Goal: Task Accomplishment & Management: Use online tool/utility

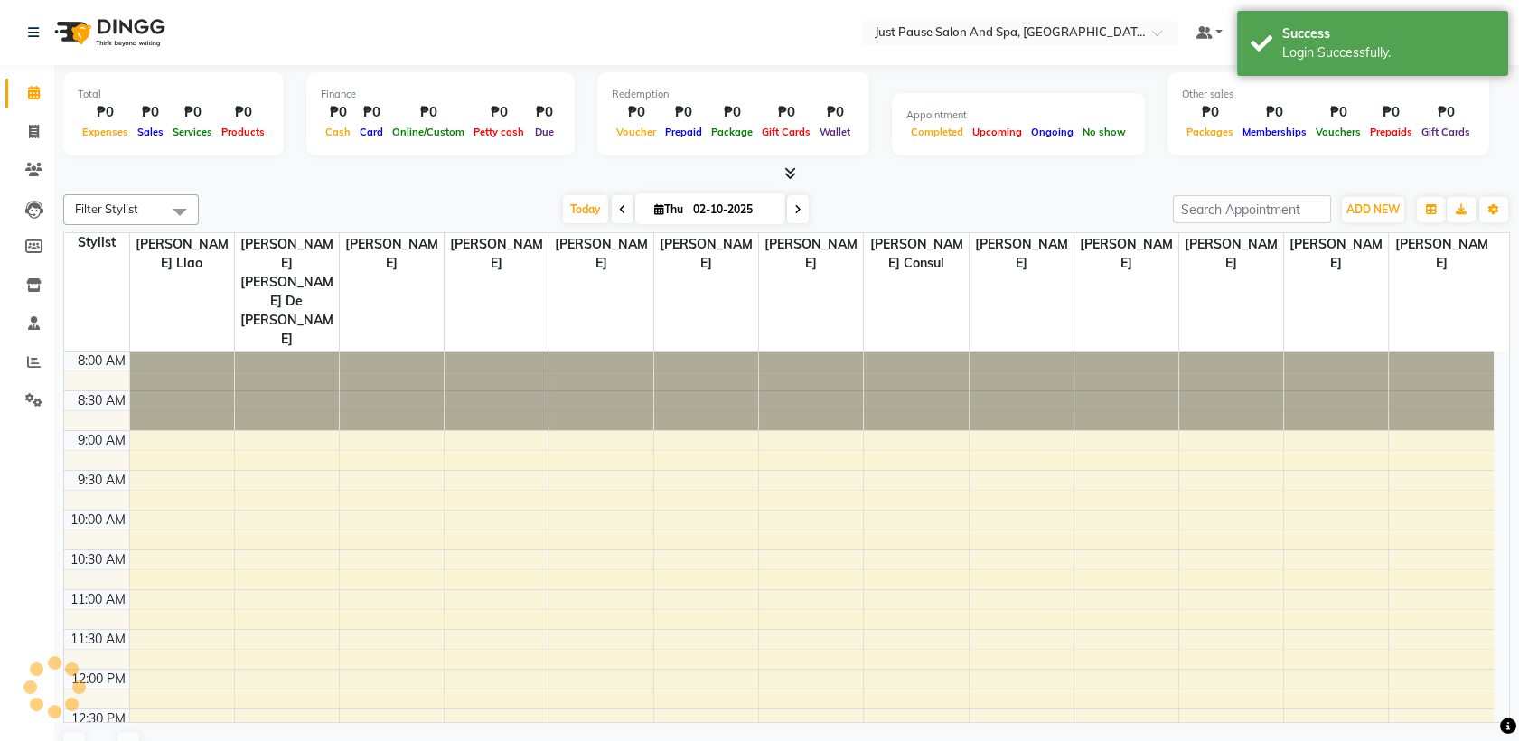
select select "en"
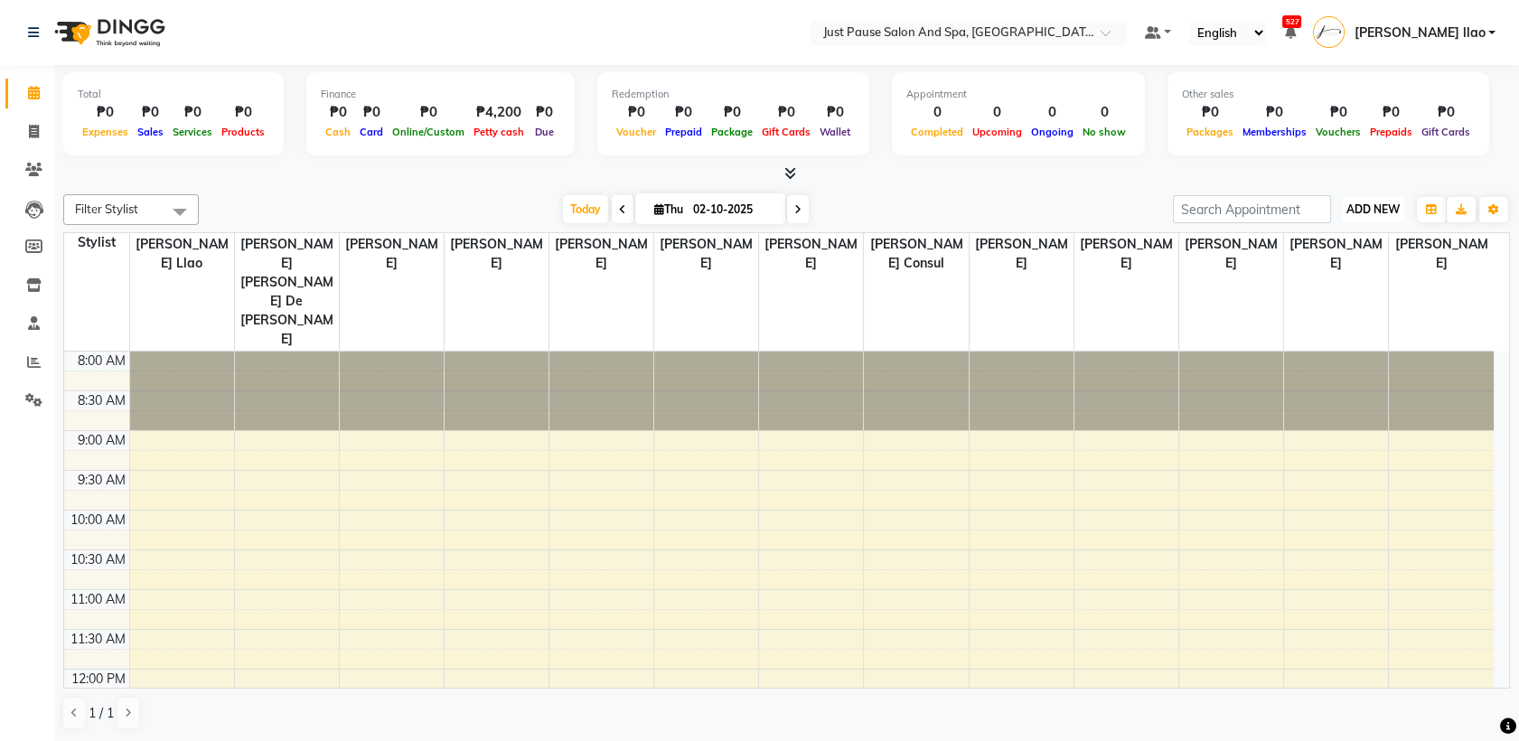
click at [1385, 212] on span "ADD NEW" at bounding box center [1373, 209] width 53 height 14
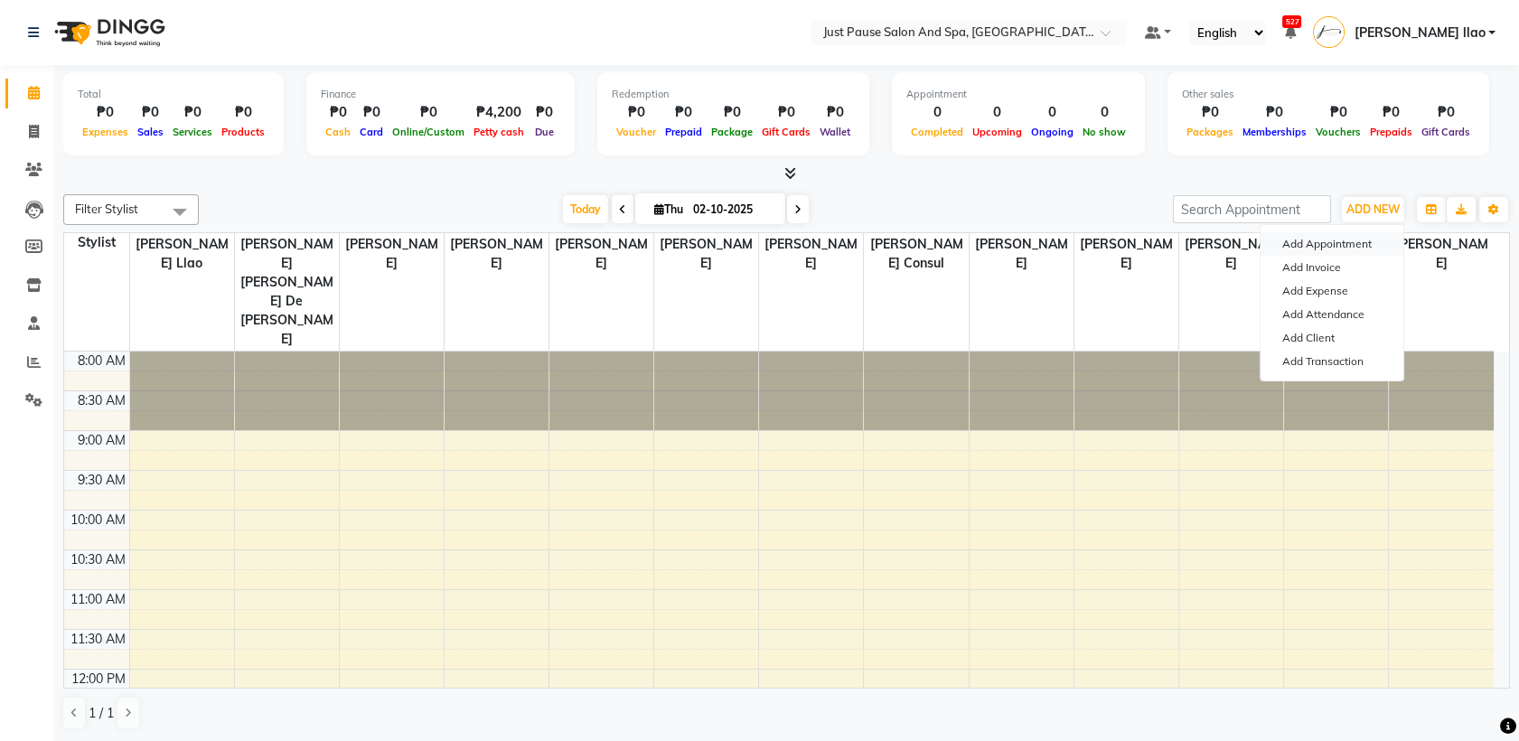
click at [1379, 238] on button "Add Appointment" at bounding box center [1332, 243] width 143 height 23
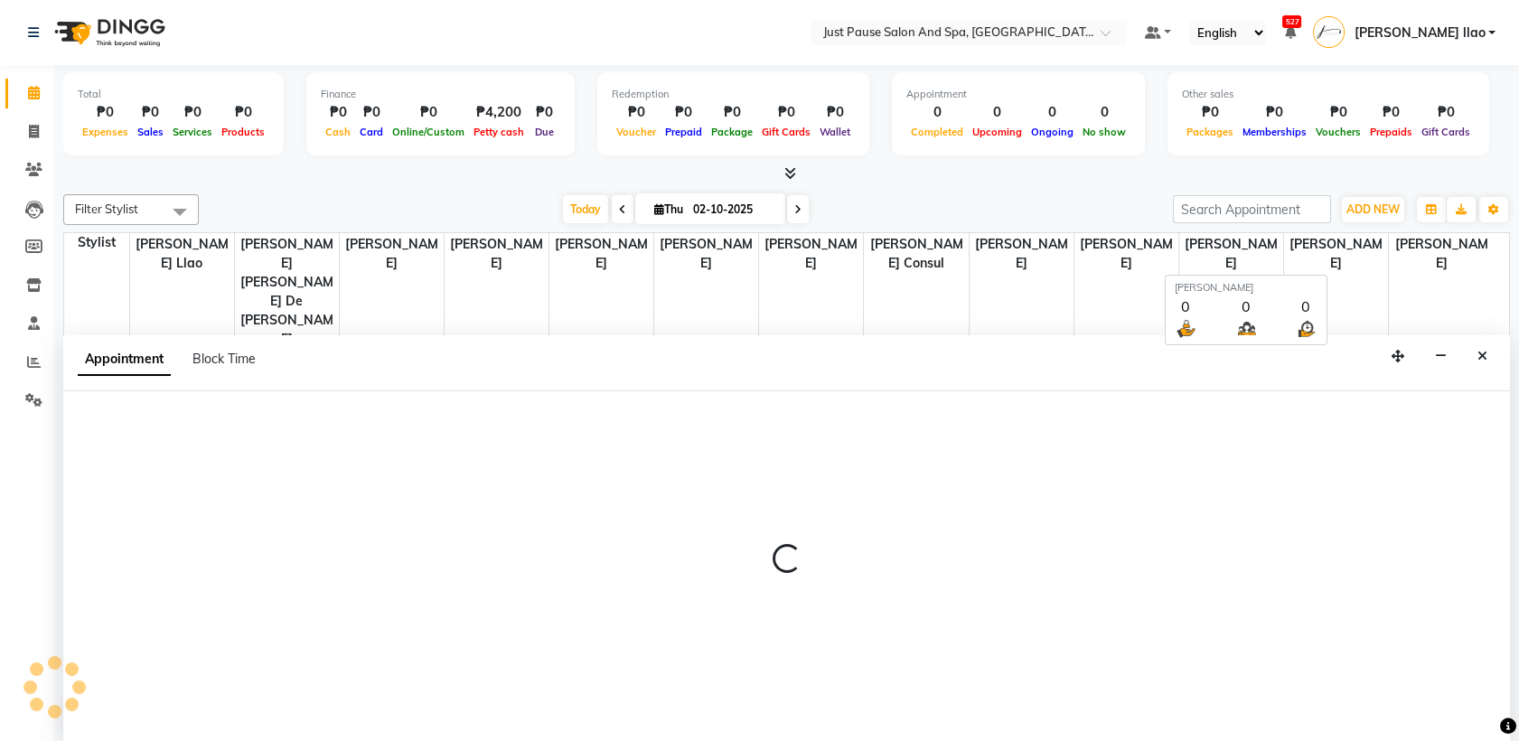
select select "540"
select select "tentative"
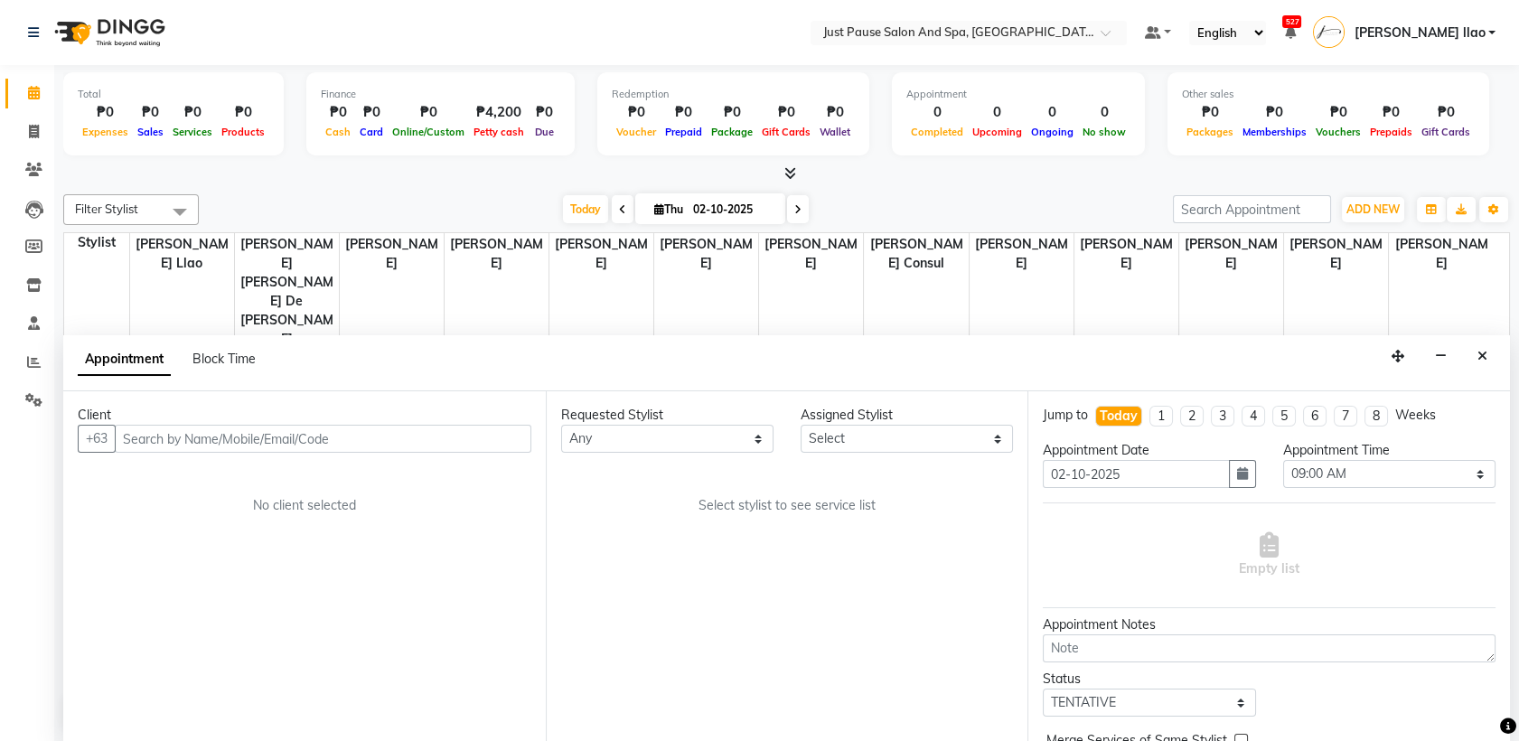
click at [987, 422] on div "Assigned Stylist" at bounding box center [907, 415] width 212 height 19
click at [988, 437] on select "Select [PERSON_NAME] [PERSON_NAME] [PERSON_NAME] llao [PERSON_NAME] [PERSON_NAM…" at bounding box center [907, 439] width 212 height 28
select select "38068"
click at [801, 425] on select "Select [PERSON_NAME] [PERSON_NAME] [PERSON_NAME] llao [PERSON_NAME] [PERSON_NAM…" at bounding box center [907, 439] width 212 height 28
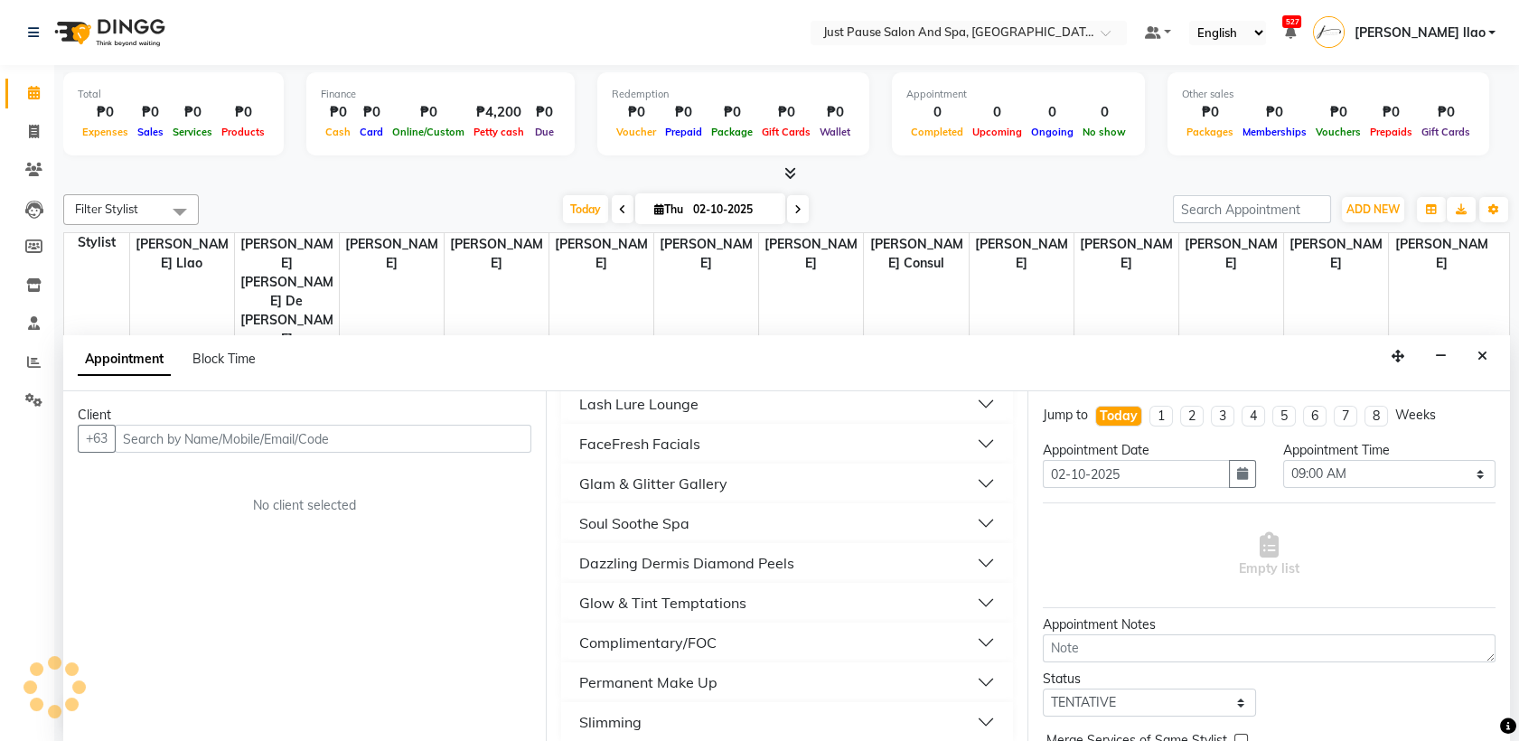
scroll to position [803, 0]
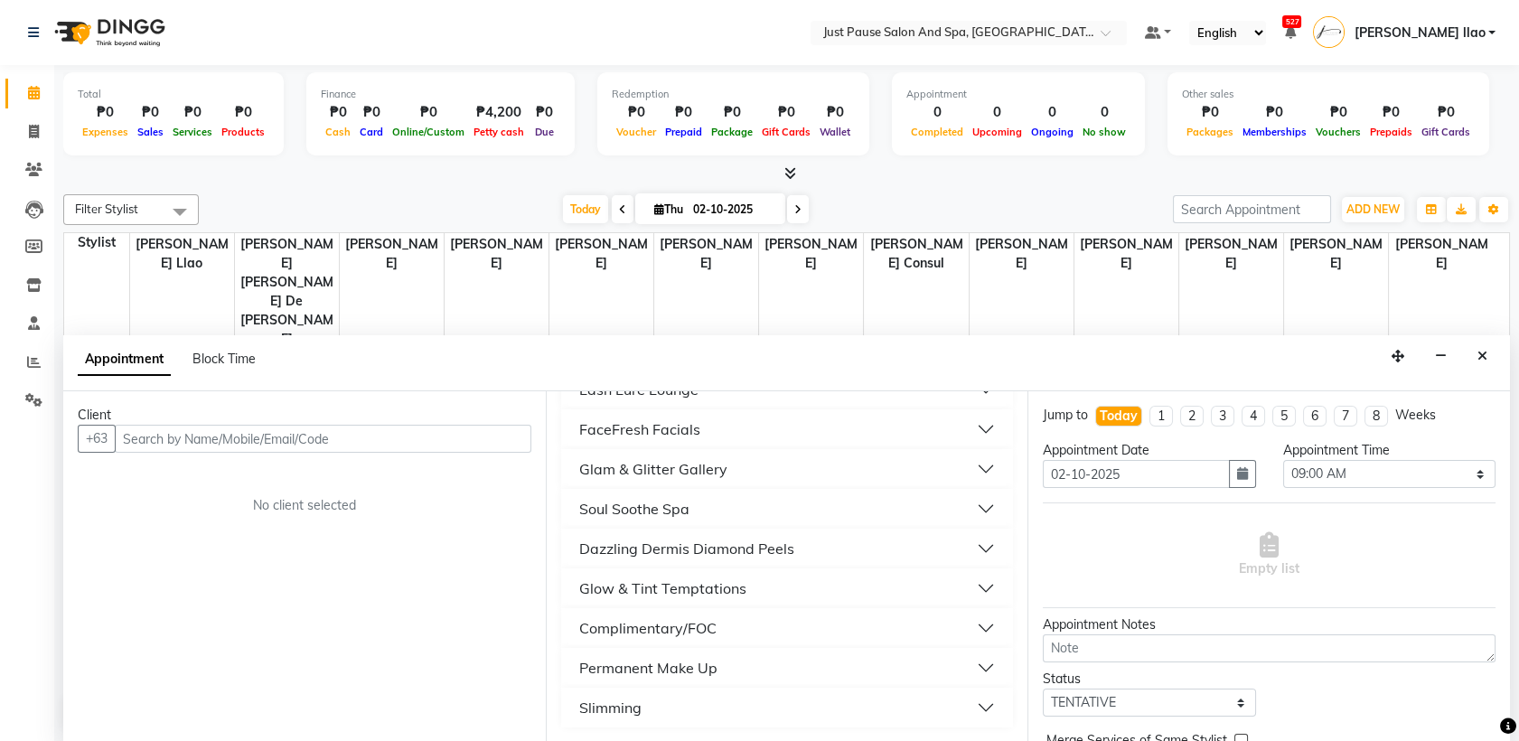
click at [800, 594] on button "Glow & Tint Temptations" at bounding box center [787, 588] width 438 height 33
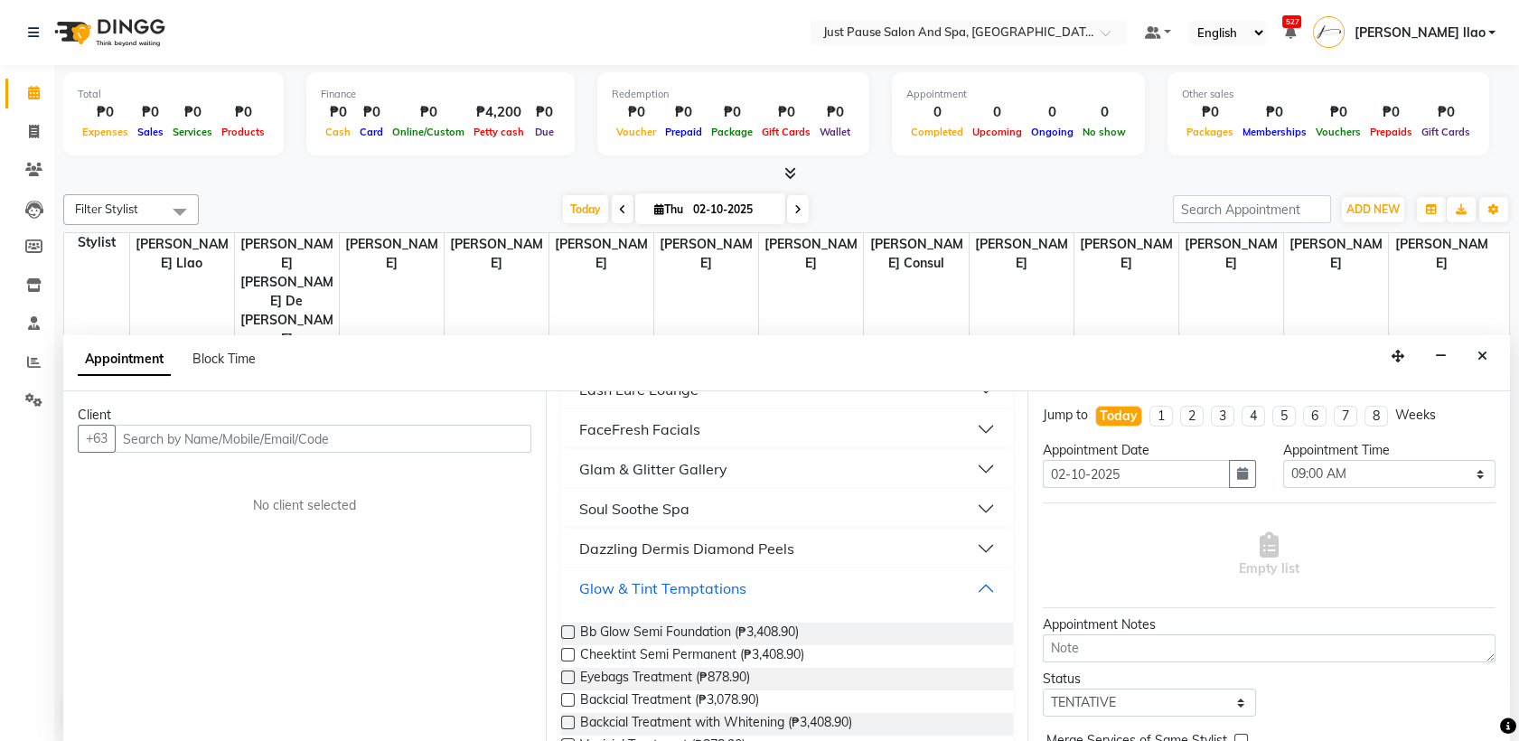
click at [800, 594] on button "Glow & Tint Temptations" at bounding box center [787, 588] width 438 height 33
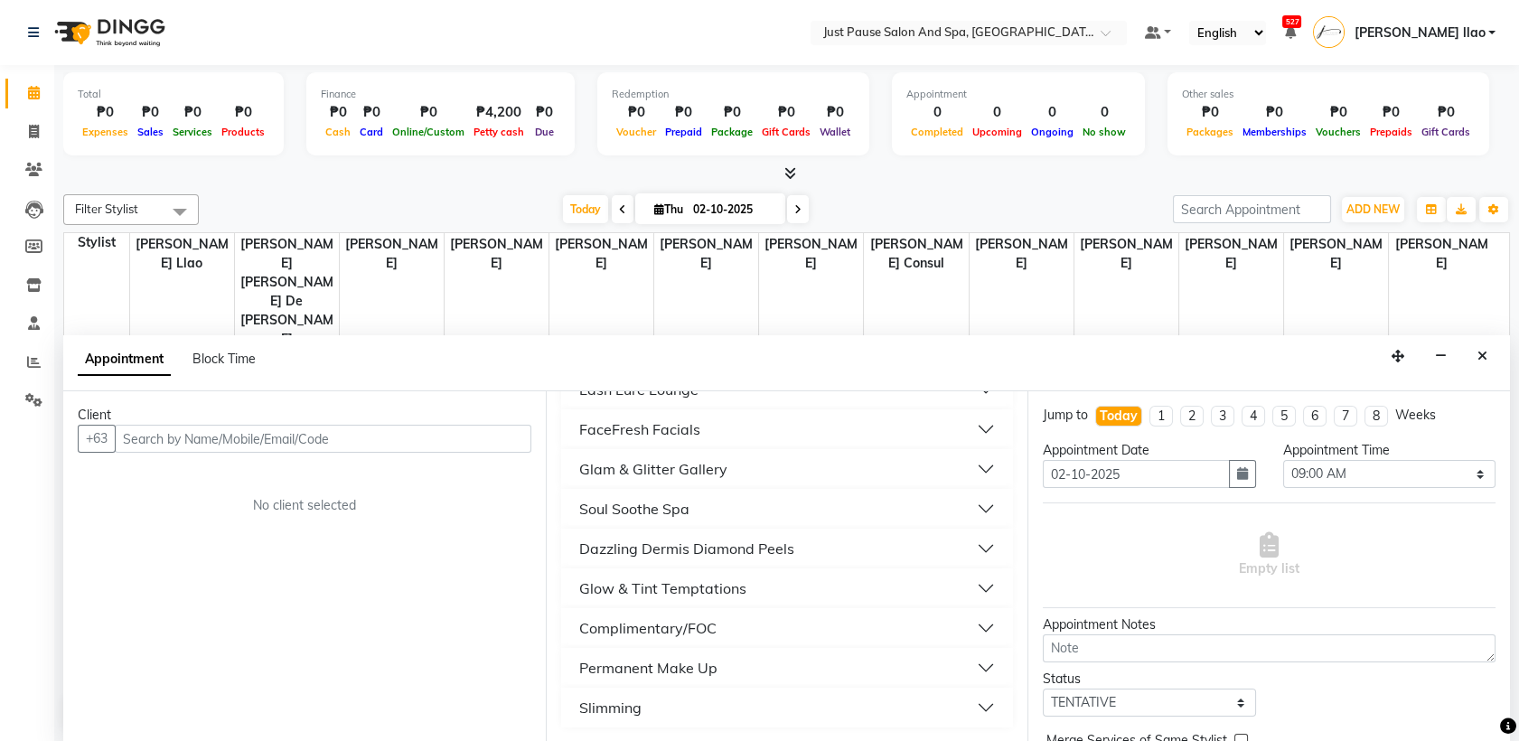
click at [788, 469] on button "Glam & Glitter Gallery" at bounding box center [787, 469] width 438 height 33
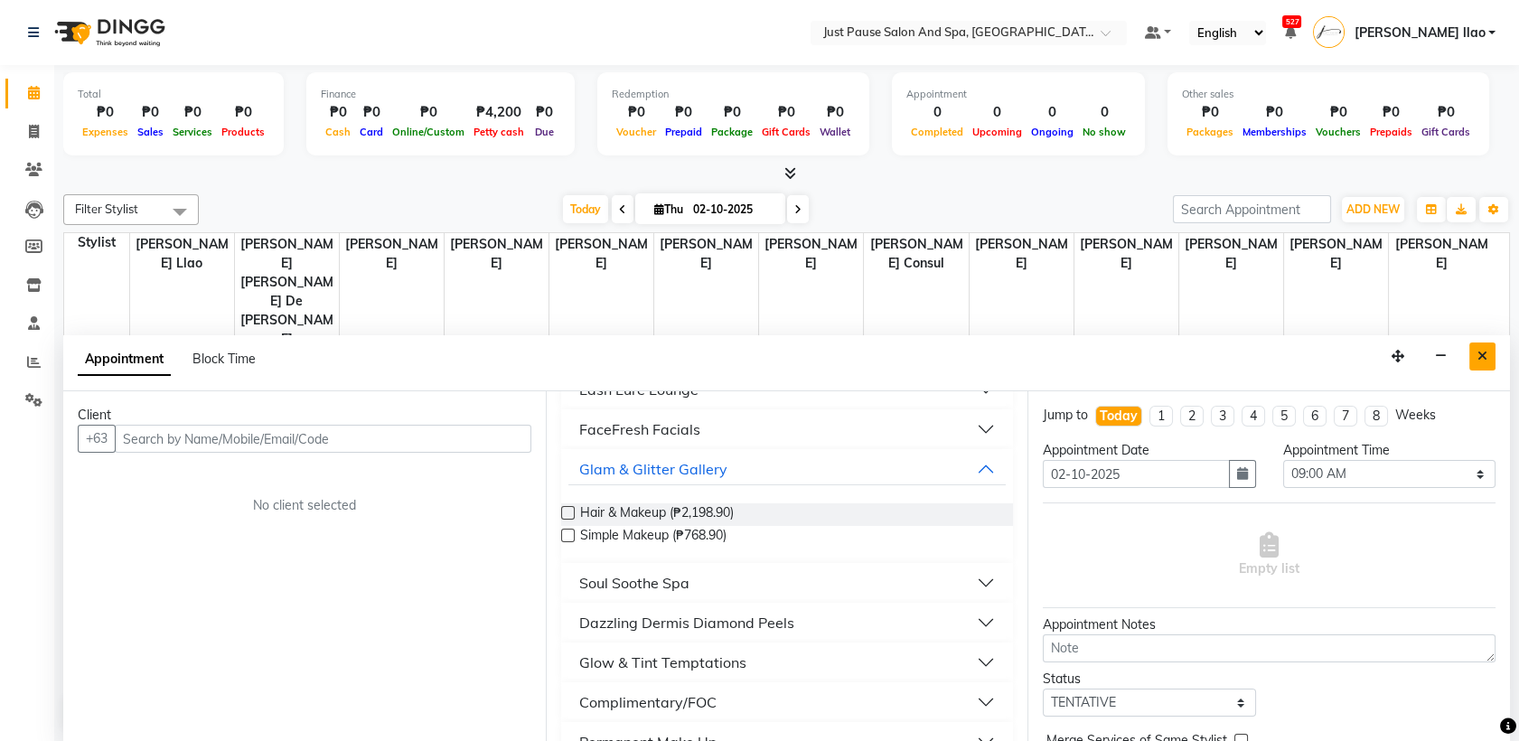
click at [1476, 351] on button "Close" at bounding box center [1483, 357] width 26 height 28
